Goal: Task Accomplishment & Management: Complete application form

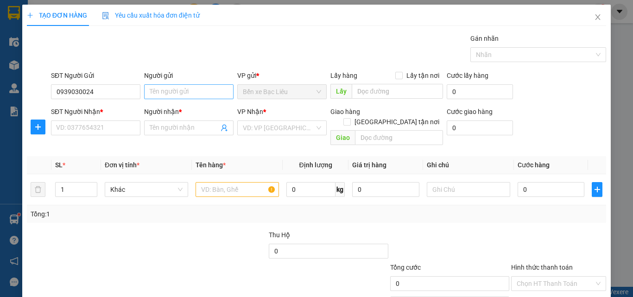
type input "0939030024"
click at [161, 91] on input "Người gửi" at bounding box center [188, 91] width 89 height 15
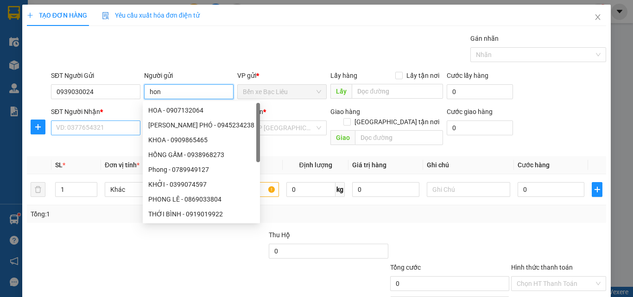
type input "hon"
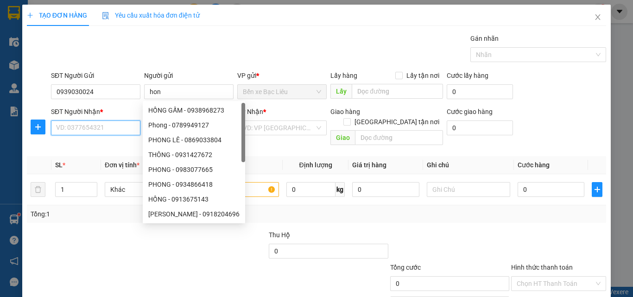
click at [115, 124] on input "SĐT Người Nhận *" at bounding box center [95, 128] width 89 height 15
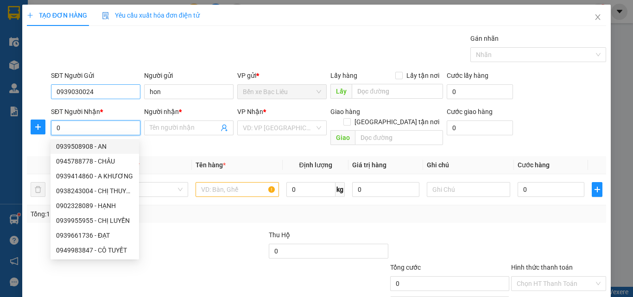
type input "0"
click at [121, 91] on input "0939030024" at bounding box center [95, 91] width 89 height 15
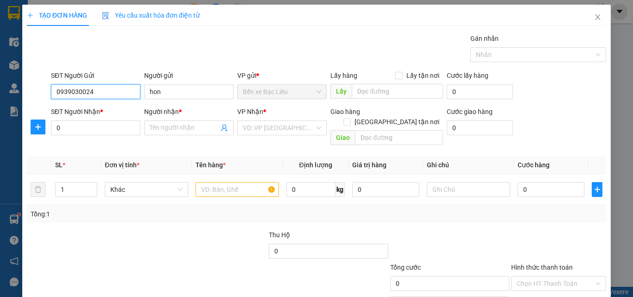
click at [121, 91] on input "0939030024" at bounding box center [95, 91] width 89 height 15
click at [124, 92] on input "0939030024" at bounding box center [95, 91] width 89 height 15
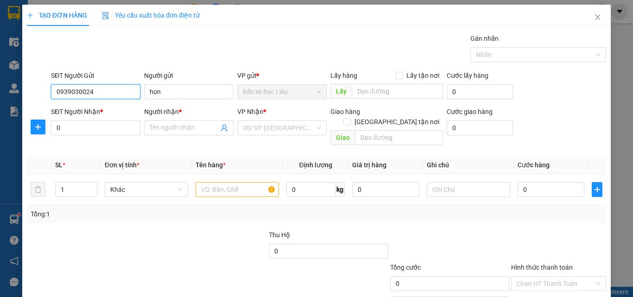
click at [121, 94] on input "0939030024" at bounding box center [95, 91] width 89 height 15
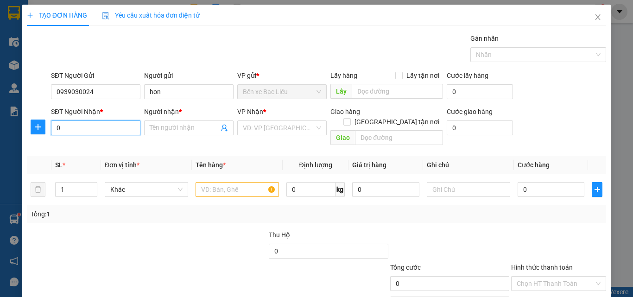
click at [115, 129] on input "0" at bounding box center [95, 128] width 89 height 15
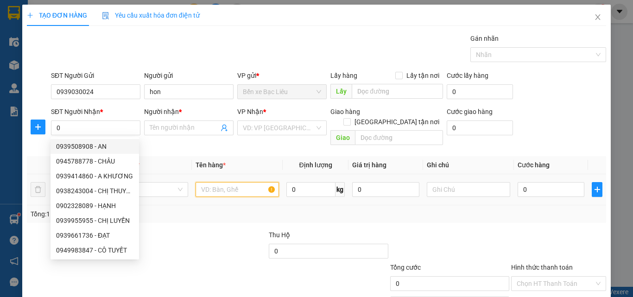
click at [210, 182] on input "text" at bounding box center [237, 189] width 83 height 15
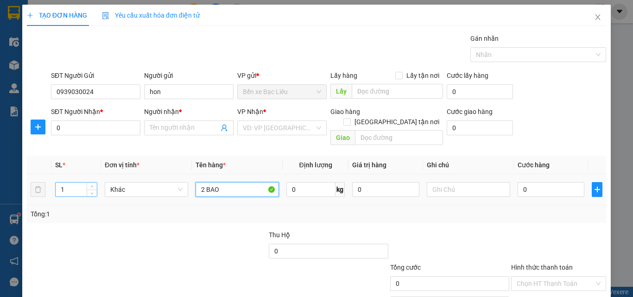
type input "2 BAO"
drag, startPoint x: 71, startPoint y: 181, endPoint x: 47, endPoint y: 190, distance: 25.7
click at [47, 190] on tr "1 Khác 2 BAO 0 kg 0 0" at bounding box center [317, 189] width 580 height 31
type input "2"
click at [94, 122] on input "0" at bounding box center [95, 128] width 89 height 15
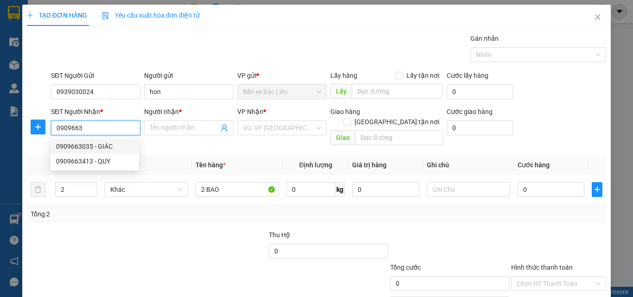
click at [95, 144] on div "0909663035 - GIÁC" at bounding box center [94, 146] width 77 height 10
type input "0909663035"
type input "GIÁC"
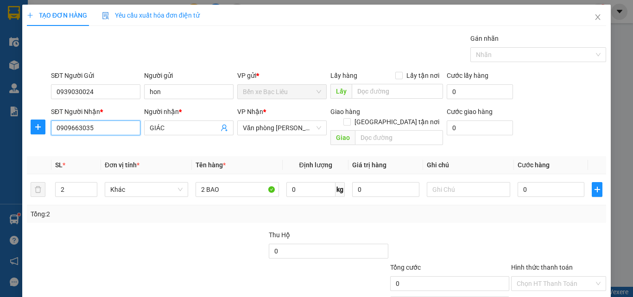
type input "0909663035"
click at [191, 230] on div at bounding box center [207, 246] width 121 height 32
click at [529, 182] on input "0" at bounding box center [551, 189] width 67 height 15
type input "7"
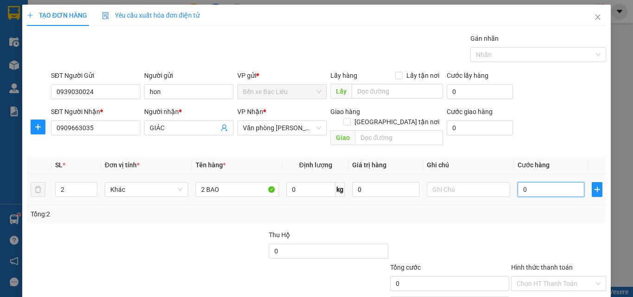
type input "7"
type input "70"
type input "70.000"
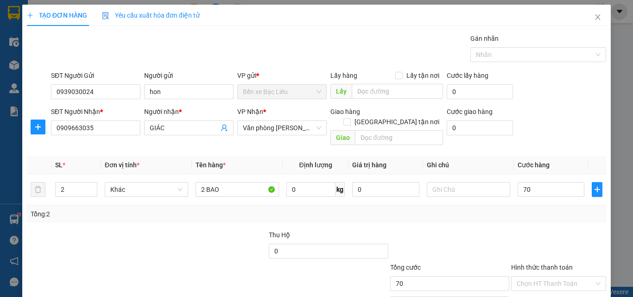
type input "70.000"
click at [510, 210] on div "Tổng: 2" at bounding box center [317, 214] width 580 height 18
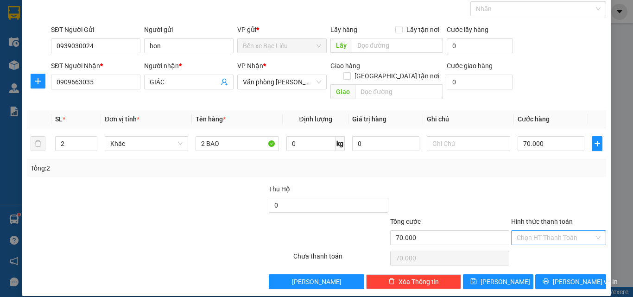
click at [548, 231] on input "Hình thức thanh toán" at bounding box center [555, 238] width 77 height 14
click at [543, 246] on div "Tại văn phòng" at bounding box center [553, 246] width 83 height 10
type input "0"
click at [560, 277] on span "[PERSON_NAME] và In" at bounding box center [585, 282] width 65 height 10
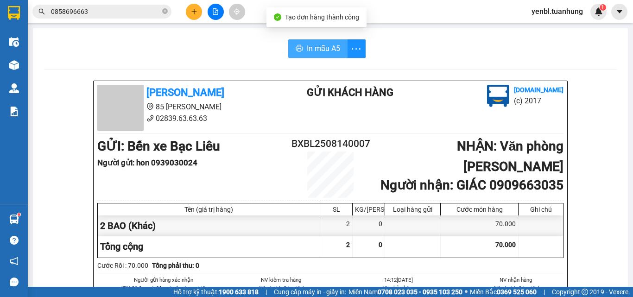
click at [316, 45] on span "In mẫu A5" at bounding box center [323, 49] width 33 height 12
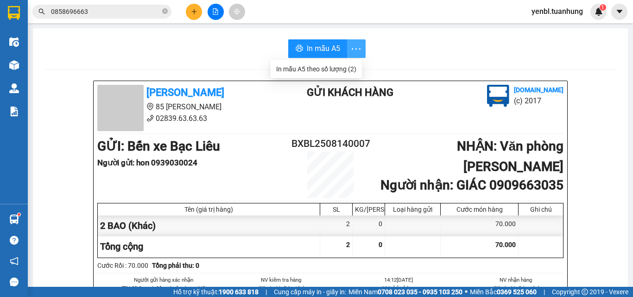
click at [355, 49] on icon "more" at bounding box center [357, 49] width 12 height 12
click at [351, 67] on div "In mẫu A5 theo số lượng (2)" at bounding box center [316, 69] width 80 height 10
click at [352, 52] on icon "more" at bounding box center [357, 49] width 12 height 12
click at [351, 75] on li "In mẫu A5 theo số lượng (2)" at bounding box center [316, 69] width 91 height 15
click at [351, 46] on icon "more" at bounding box center [357, 49] width 12 height 12
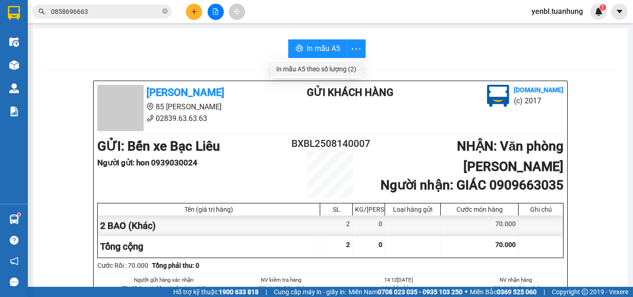
click at [350, 69] on div "In mẫu A5 theo số lượng (2)" at bounding box center [316, 69] width 80 height 10
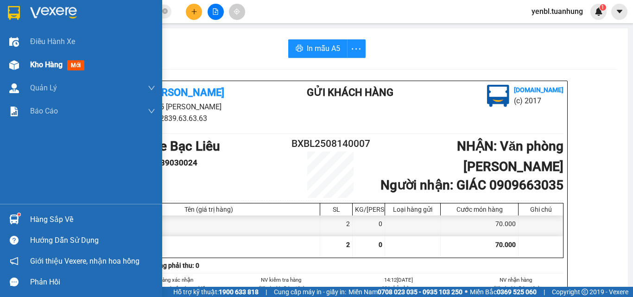
click at [57, 67] on span "Kho hàng" at bounding box center [46, 64] width 32 height 9
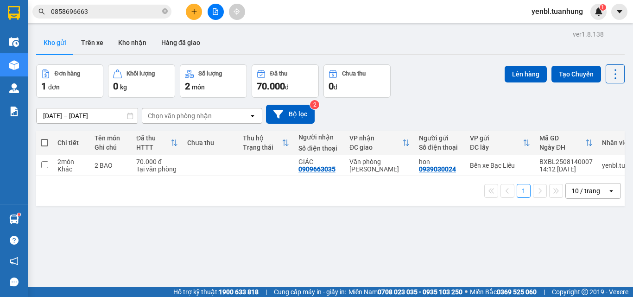
click at [196, 13] on icon "plus" at bounding box center [194, 11] width 6 height 6
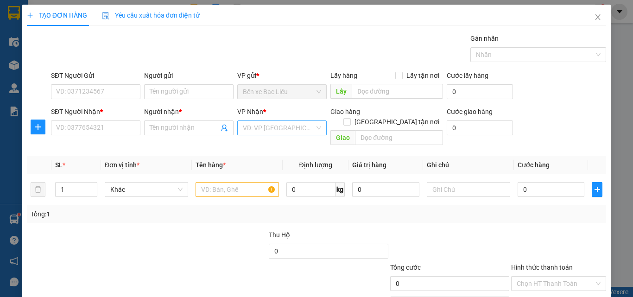
click at [270, 125] on input "search" at bounding box center [279, 128] width 72 height 14
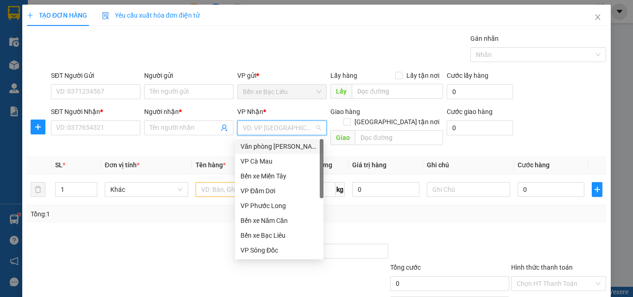
click at [281, 152] on div "Văn phòng [PERSON_NAME]" at bounding box center [279, 146] width 89 height 15
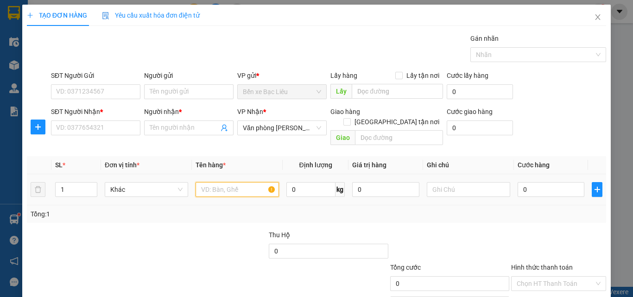
click at [233, 182] on input "text" at bounding box center [237, 189] width 83 height 15
type input "1 THUNG"
click at [521, 182] on input "0" at bounding box center [551, 189] width 67 height 15
type input "3"
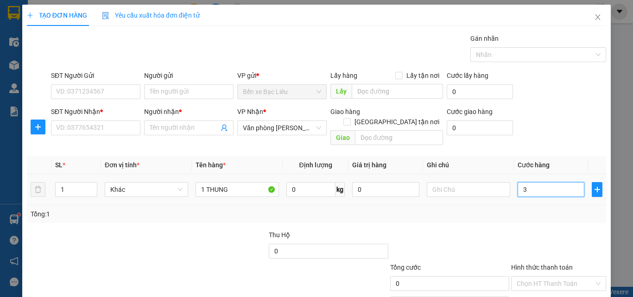
type input "3"
type input "30"
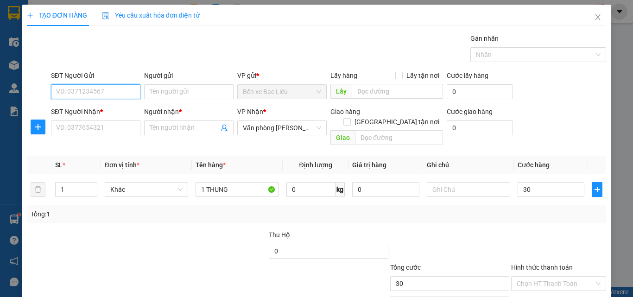
type input "30.000"
click at [69, 92] on input "SĐT Người Gửi" at bounding box center [95, 91] width 89 height 15
type input "0976905521"
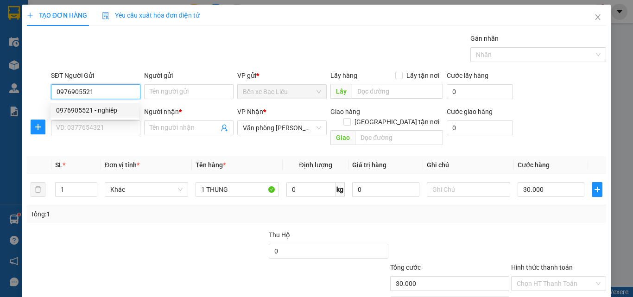
drag, startPoint x: 68, startPoint y: 115, endPoint x: 73, endPoint y: 115, distance: 5.1
click at [69, 114] on div "0976905521 - nghiêp" at bounding box center [94, 110] width 77 height 10
type input "nghiêp"
type input "0976905521"
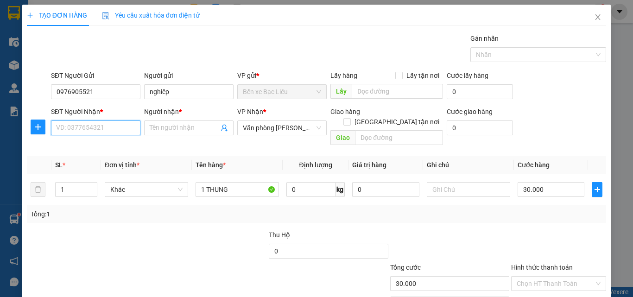
click at [83, 122] on input "SĐT Người Nhận *" at bounding box center [95, 128] width 89 height 15
click at [93, 159] on div "0972117721 - quang" at bounding box center [94, 161] width 77 height 10
type input "0972117721"
type input "quang"
click at [535, 277] on input "Hình thức thanh toán" at bounding box center [555, 284] width 77 height 14
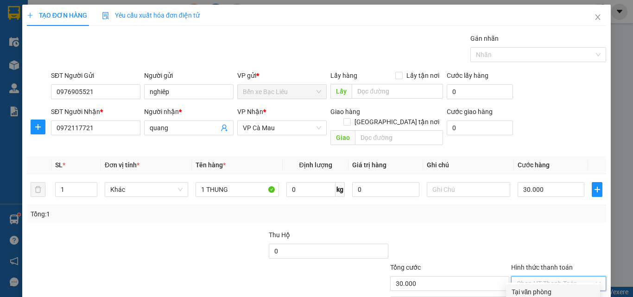
click at [527, 287] on div "Tại văn phòng" at bounding box center [553, 292] width 83 height 10
type input "0"
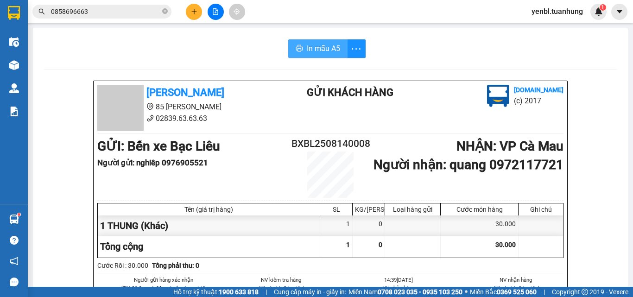
click at [325, 44] on span "In mẫu A5" at bounding box center [323, 49] width 33 height 12
